Goal: Check status: Check status

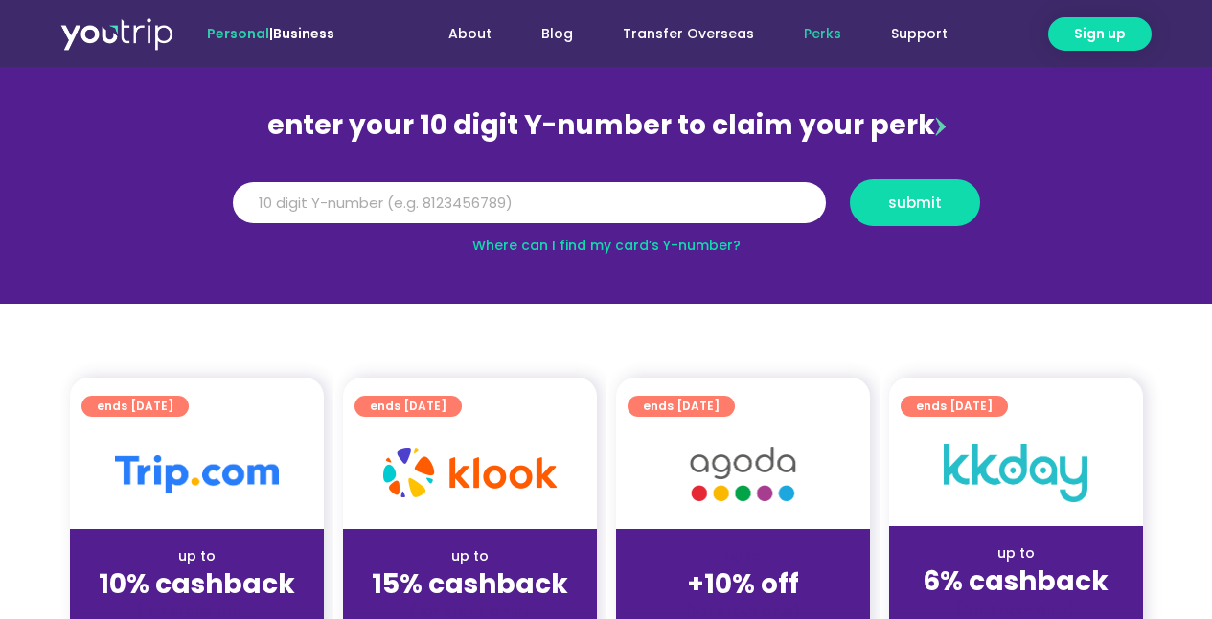
scroll to position [160, 0]
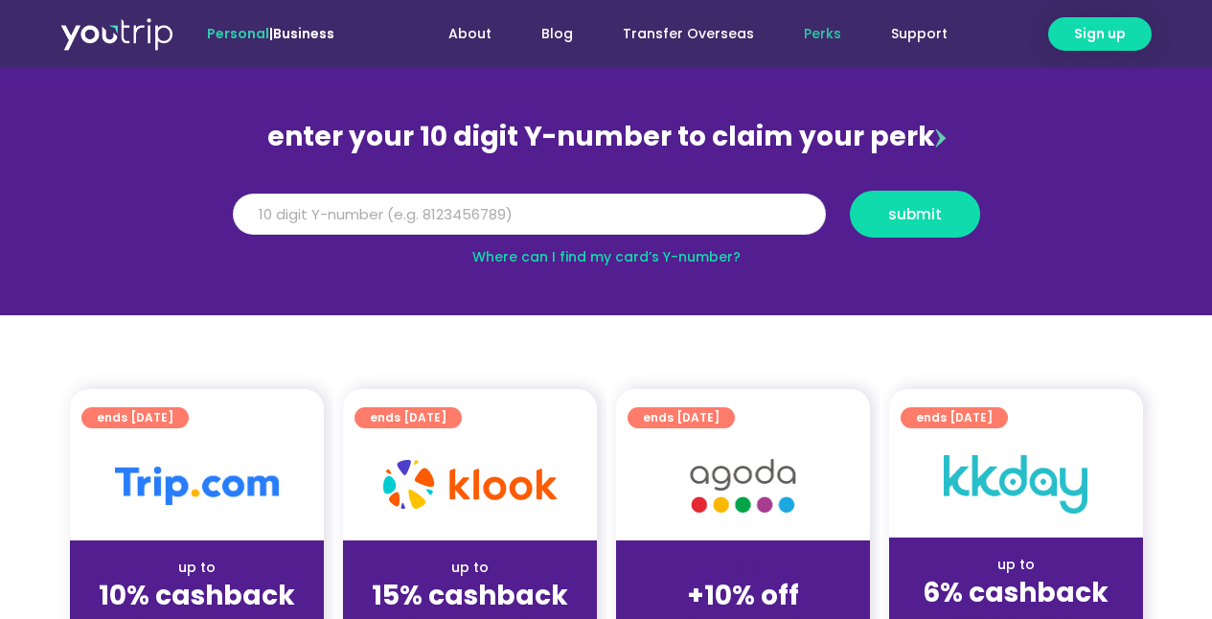
click at [526, 217] on input "Y Number" at bounding box center [529, 215] width 593 height 42
type input "8146794955"
click at [914, 214] on button "submit" at bounding box center [915, 214] width 130 height 47
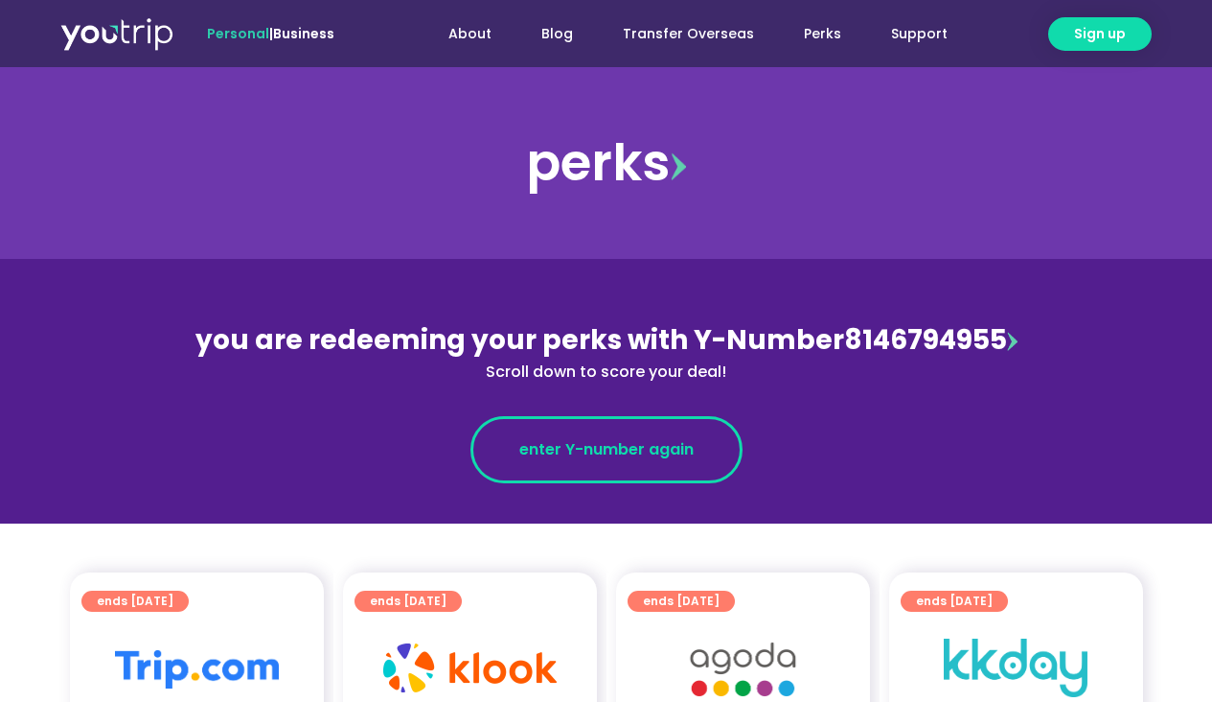
click at [647, 447] on span "enter Y-number again" at bounding box center [606, 449] width 174 height 23
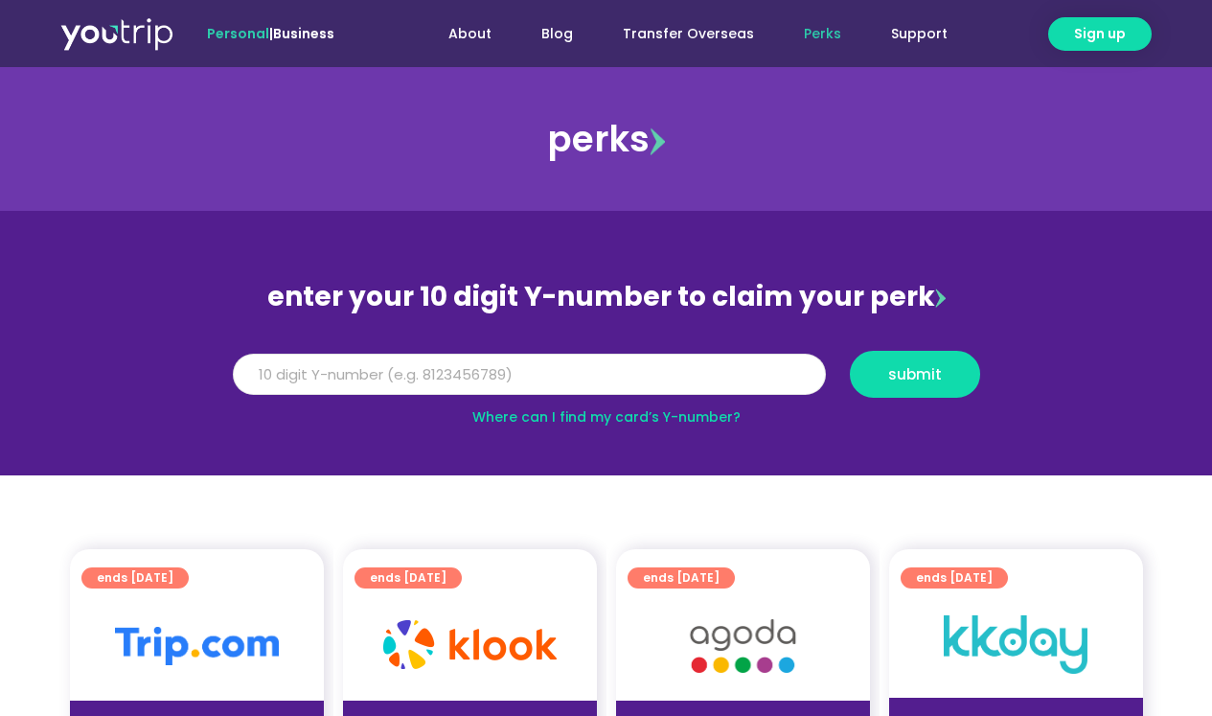
click at [671, 374] on input "Y Number" at bounding box center [529, 375] width 593 height 42
type input "8128146067"
click at [902, 370] on span "submit" at bounding box center [915, 374] width 54 height 14
